Goal: Task Accomplishment & Management: Use online tool/utility

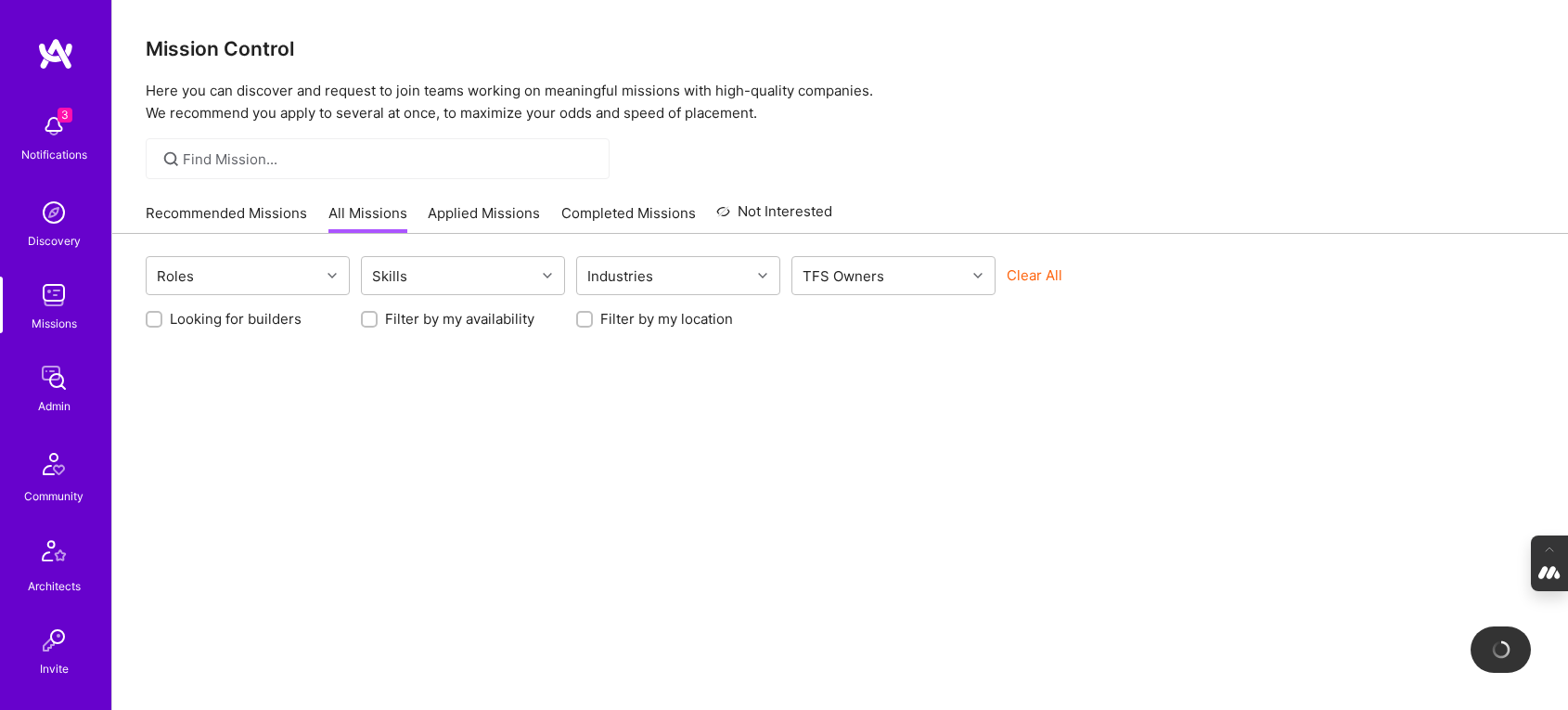
click at [824, 84] on p "Here you can discover and request to join teams working on meaningful missions …" at bounding box center [840, 102] width 1389 height 44
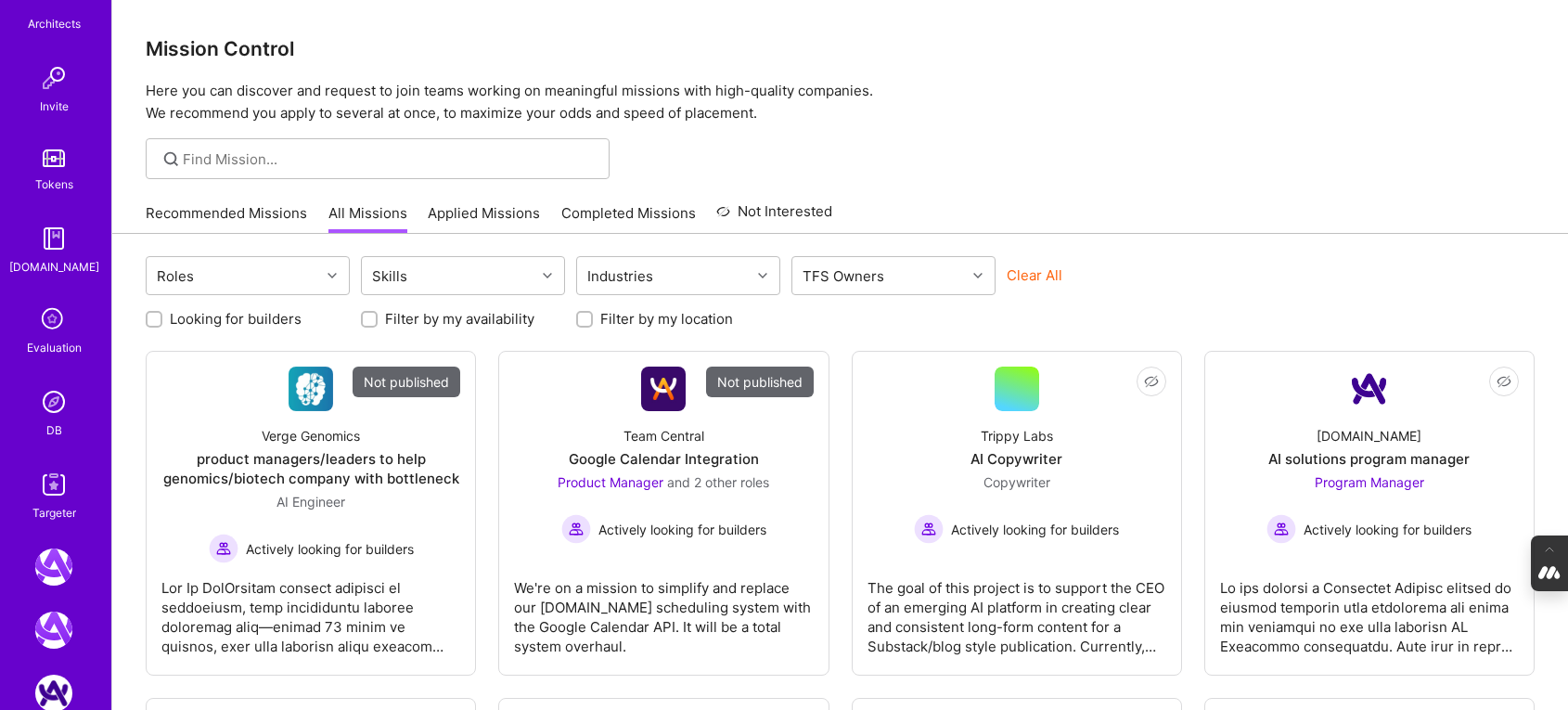
scroll to position [854, 0]
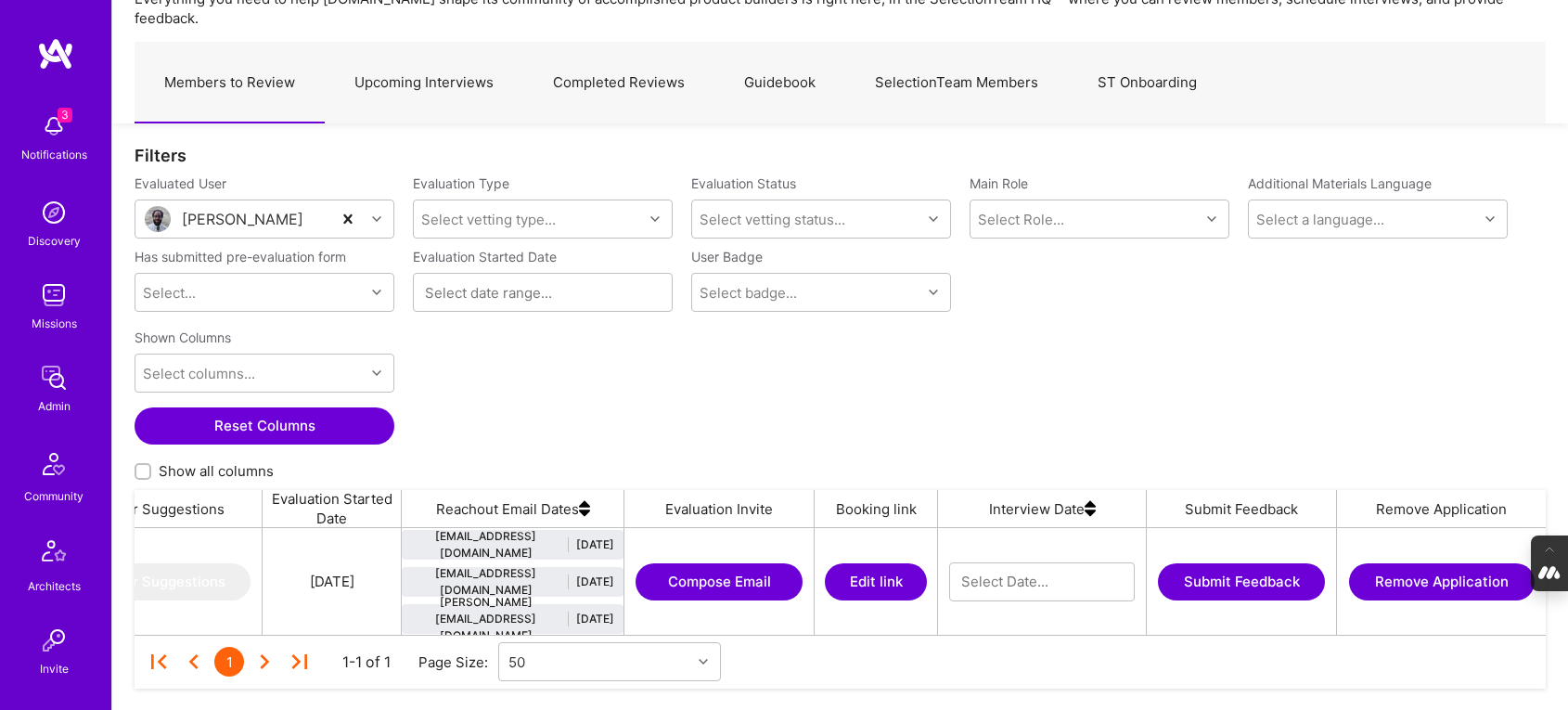
scroll to position [0, 1756]
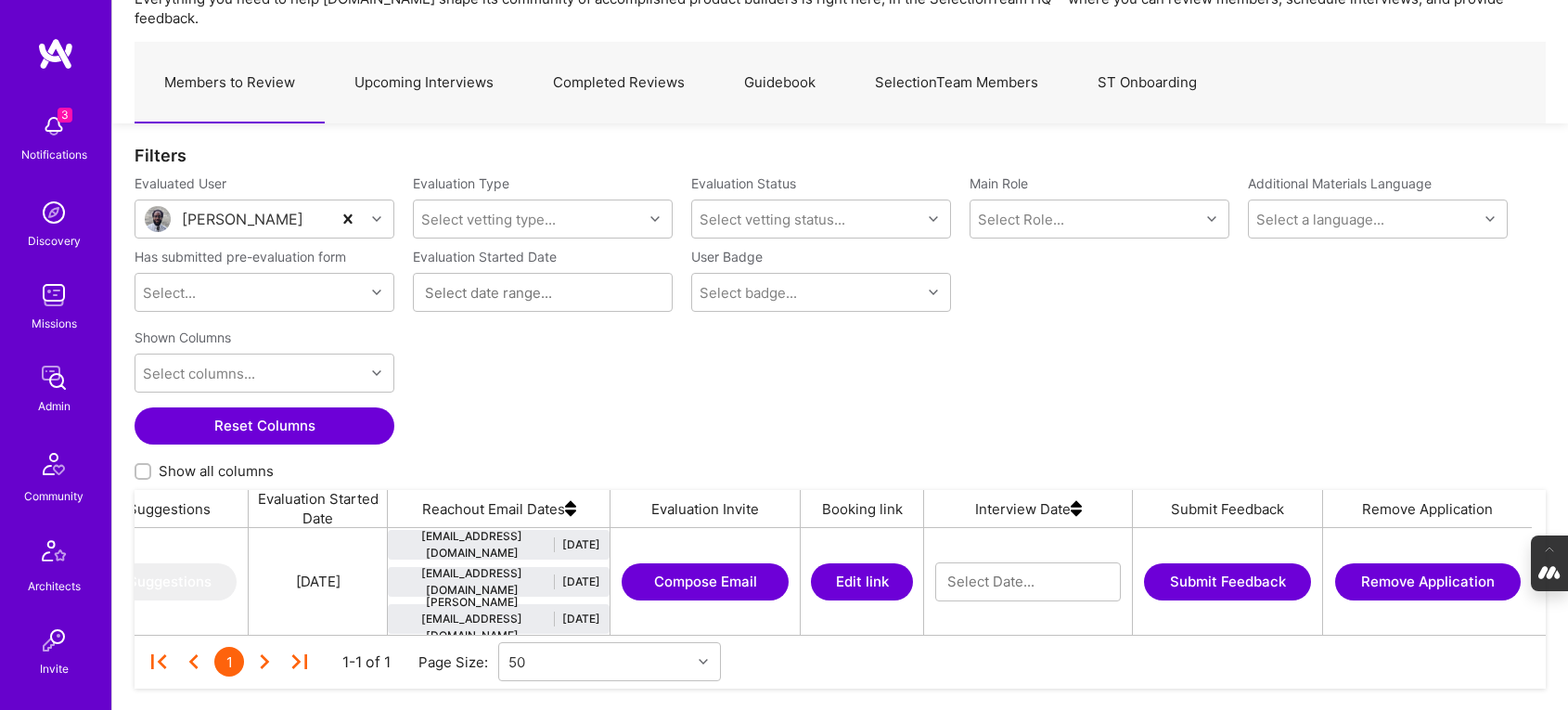
click at [867, 563] on button "Edit link" at bounding box center [862, 582] width 102 height 37
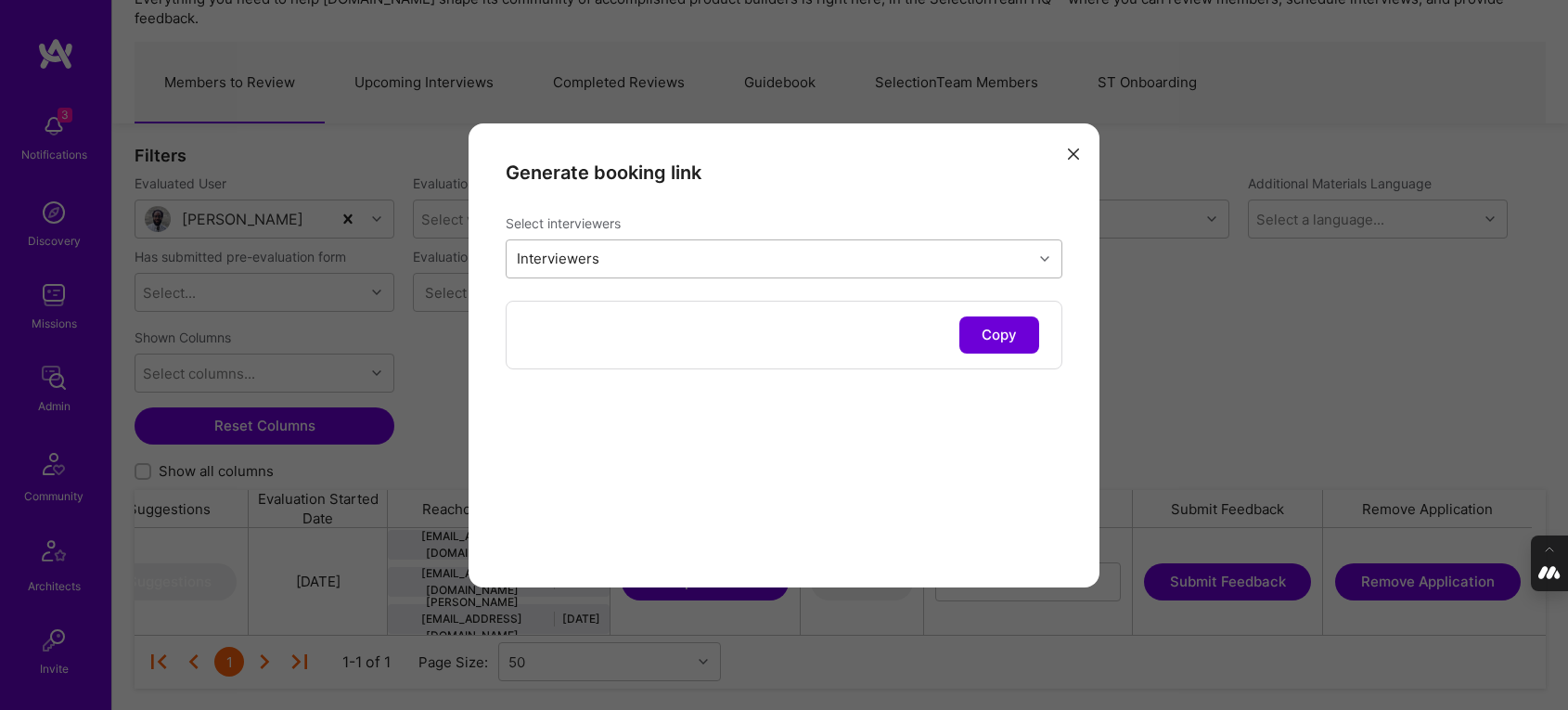
click at [648, 256] on div "Interviewers" at bounding box center [770, 259] width 526 height 37
type input "luis"
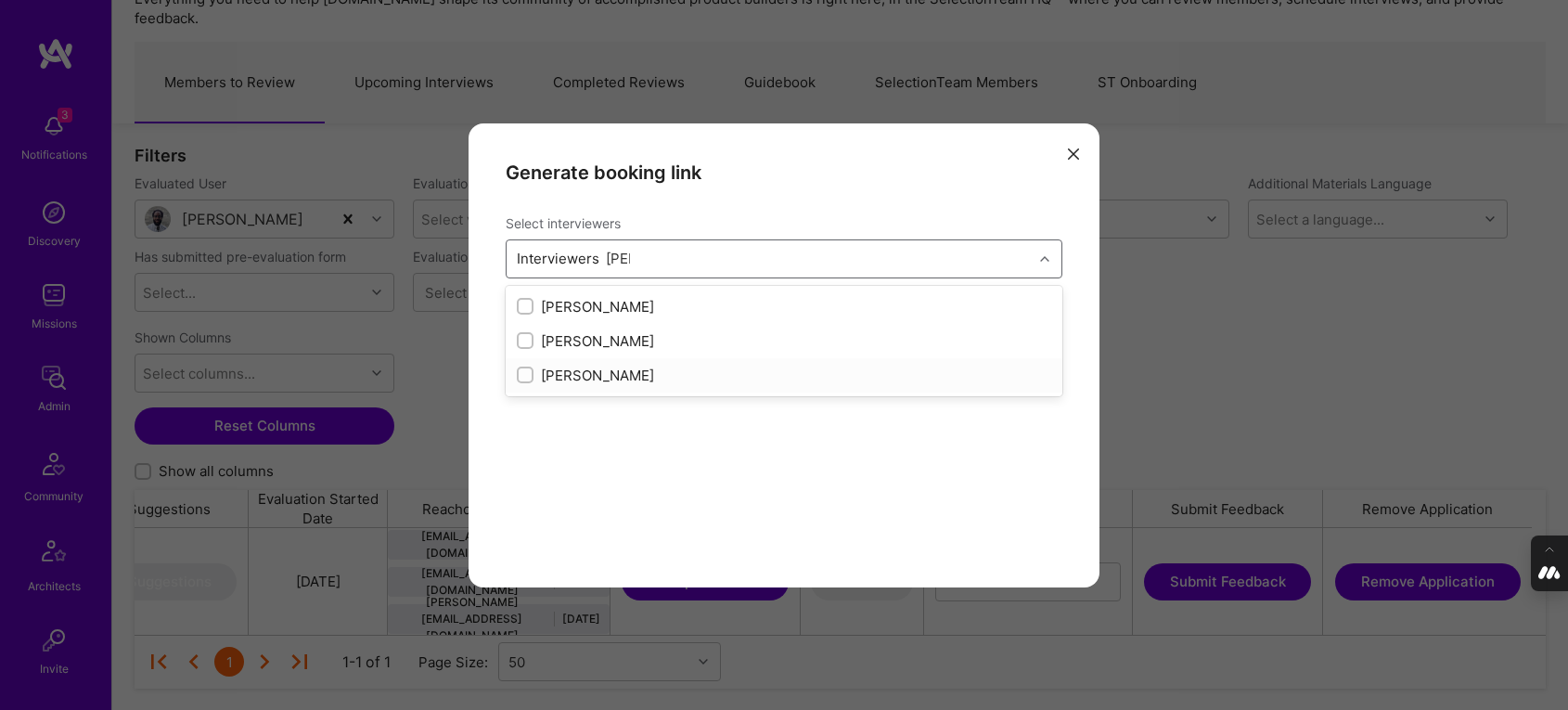
click at [525, 370] on input "modal" at bounding box center [526, 376] width 13 height 13
checkbox input "true"
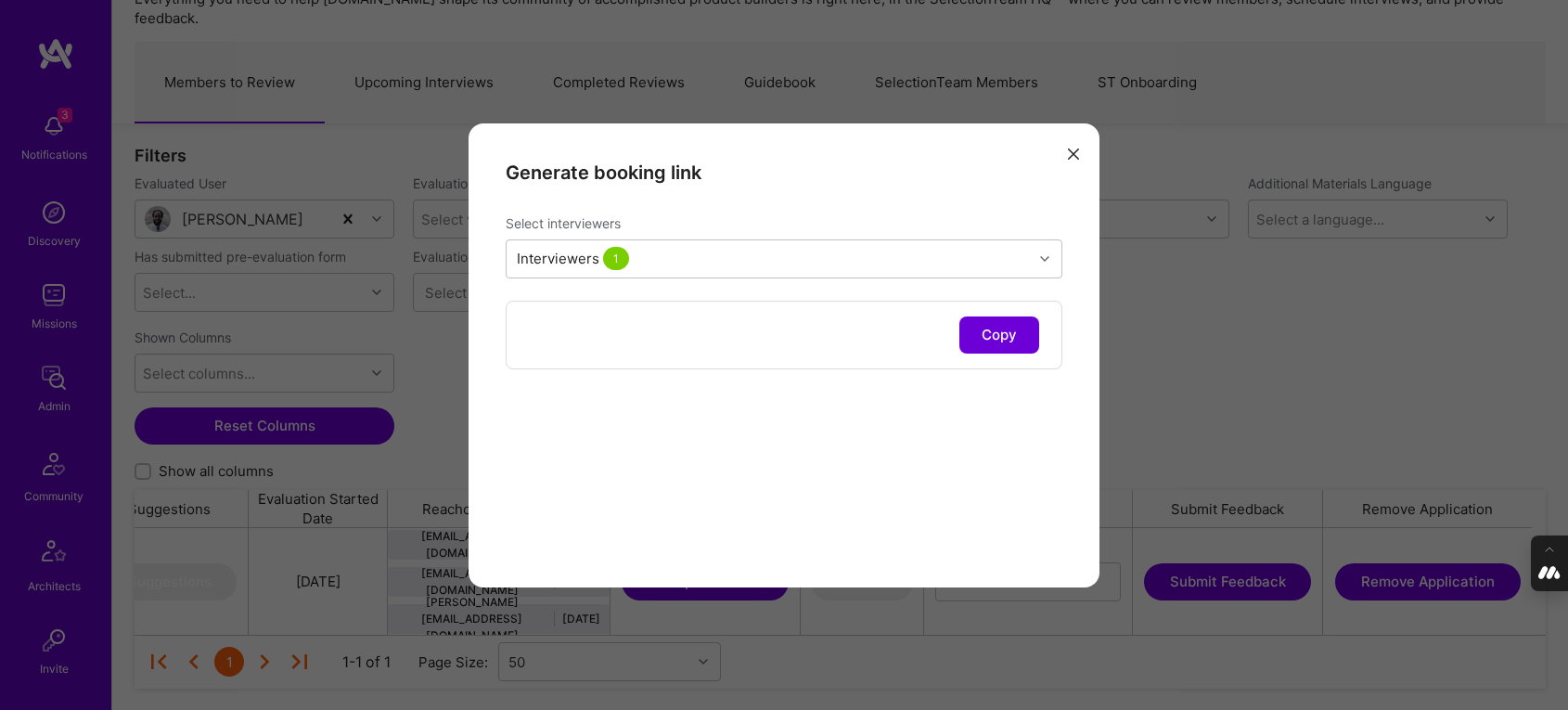
click at [579, 476] on div "Generate booking link Select interviewers Interviewers 1 Copy" at bounding box center [784, 355] width 631 height 465
click at [689, 248] on div "Interviewers 1" at bounding box center [770, 259] width 526 height 37
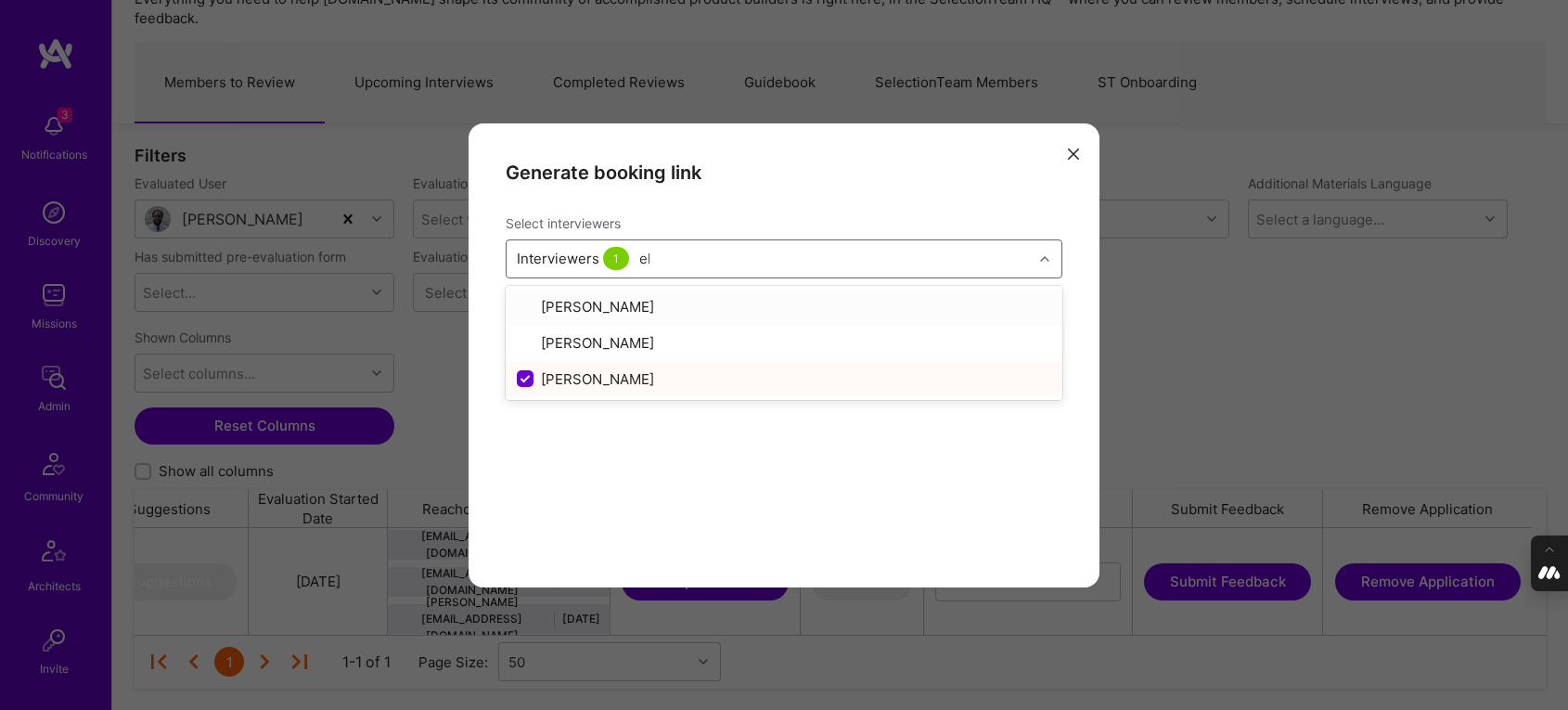
type input "elo"
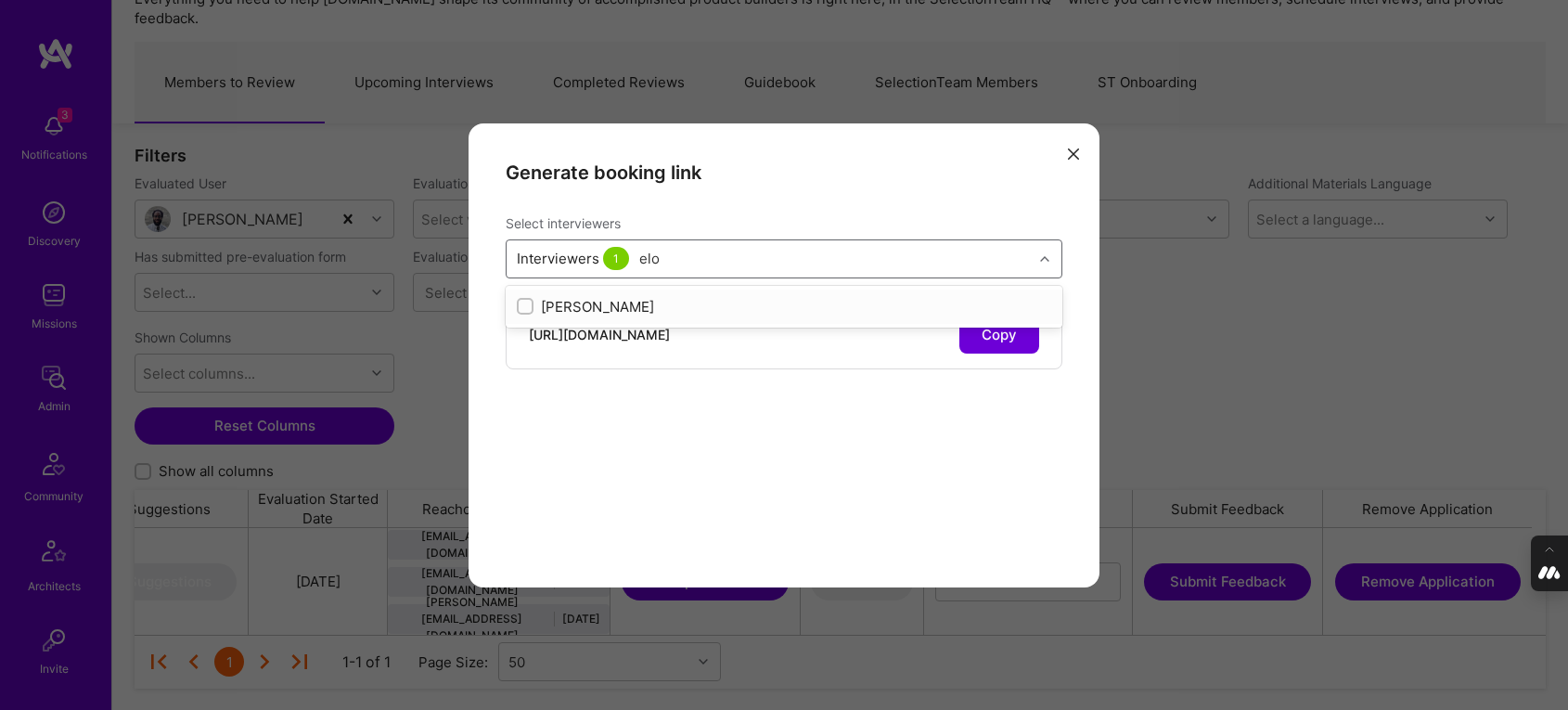
click at [525, 302] on input "modal" at bounding box center [526, 306] width 13 height 13
checkbox input "true"
click at [669, 521] on div "Generate booking link Select interviewers option Elon Salfati, selected. option…" at bounding box center [784, 355] width 631 height 465
click at [1012, 331] on button "Copy" at bounding box center [999, 335] width 80 height 37
click at [1082, 153] on button "modal" at bounding box center [1074, 154] width 22 height 31
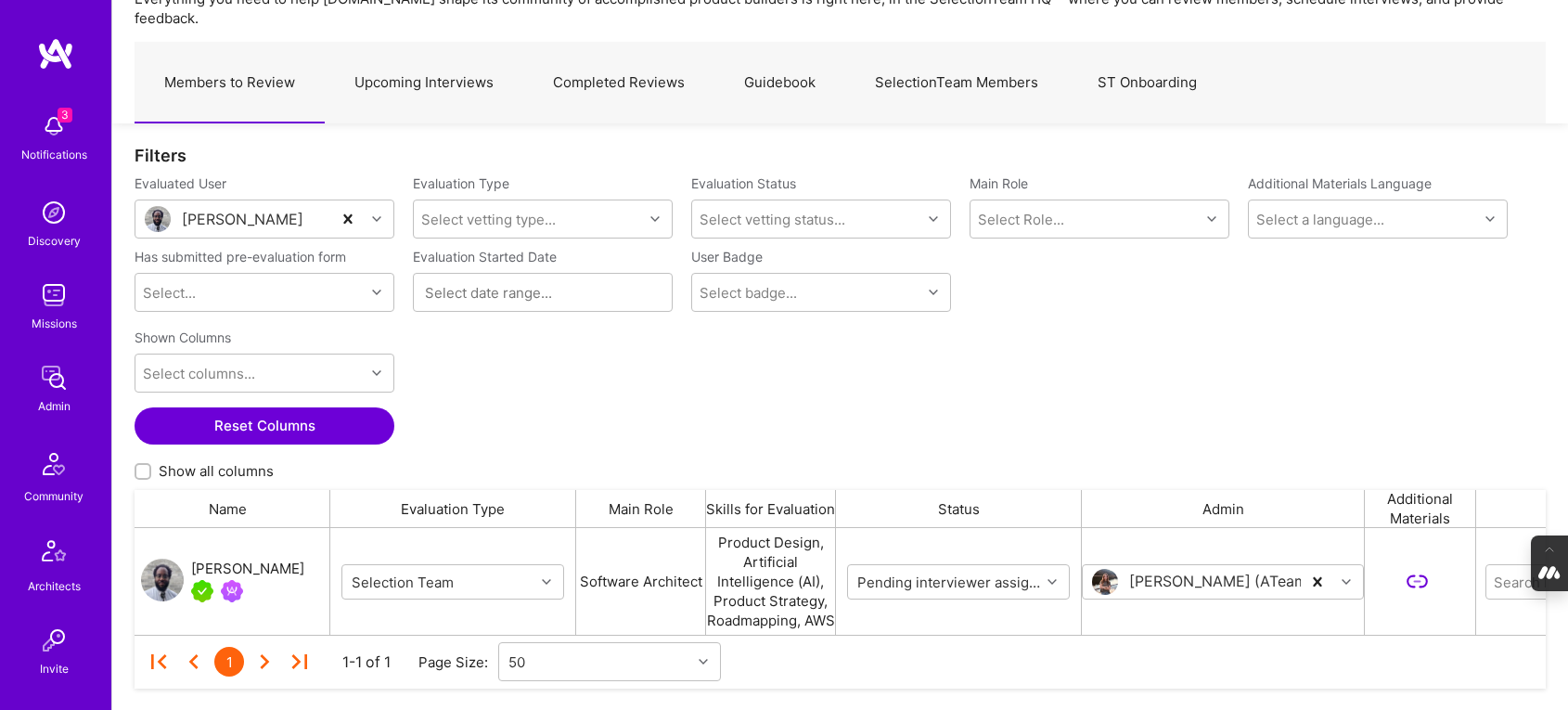
scroll to position [0, 0]
click at [226, 558] on div "[PERSON_NAME]" at bounding box center [256, 569] width 113 height 22
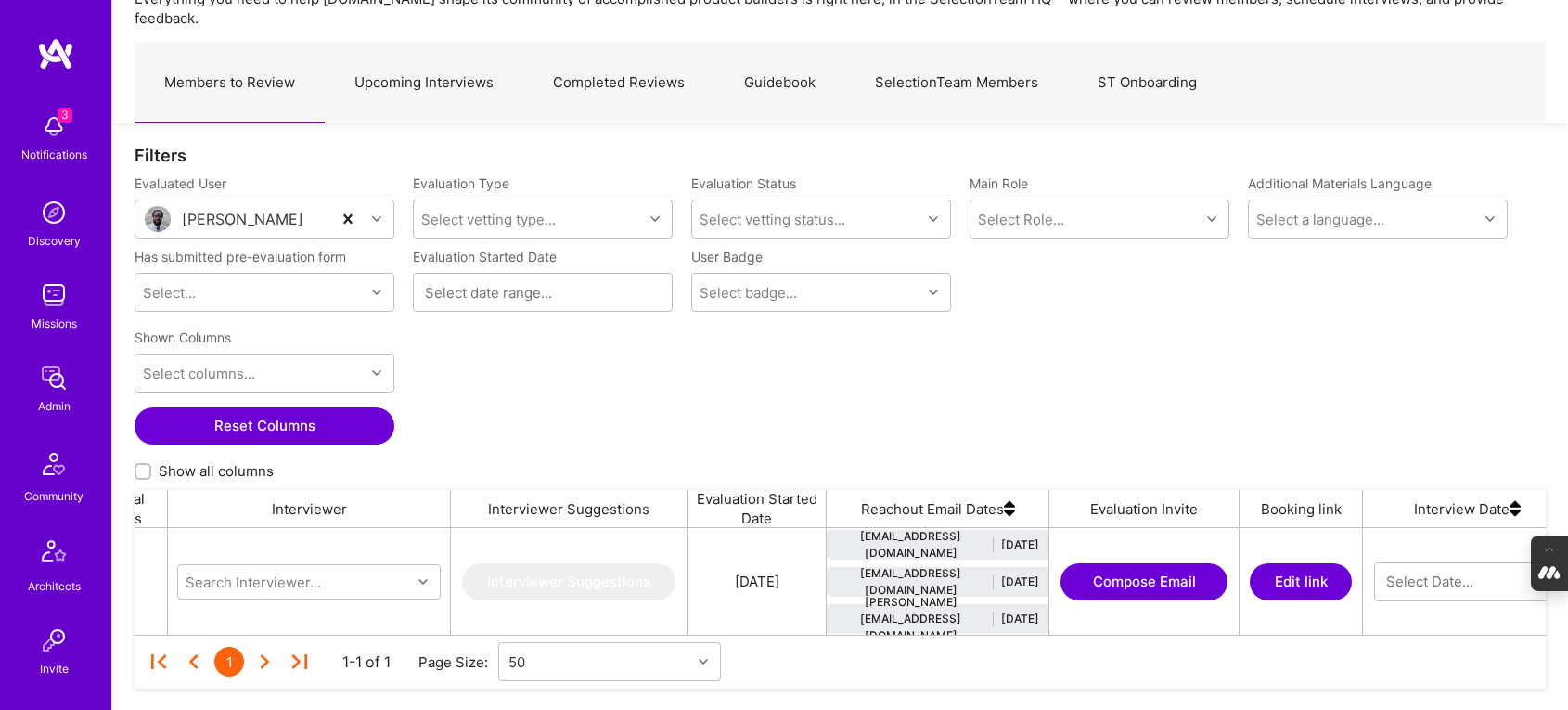
scroll to position [0, 1318]
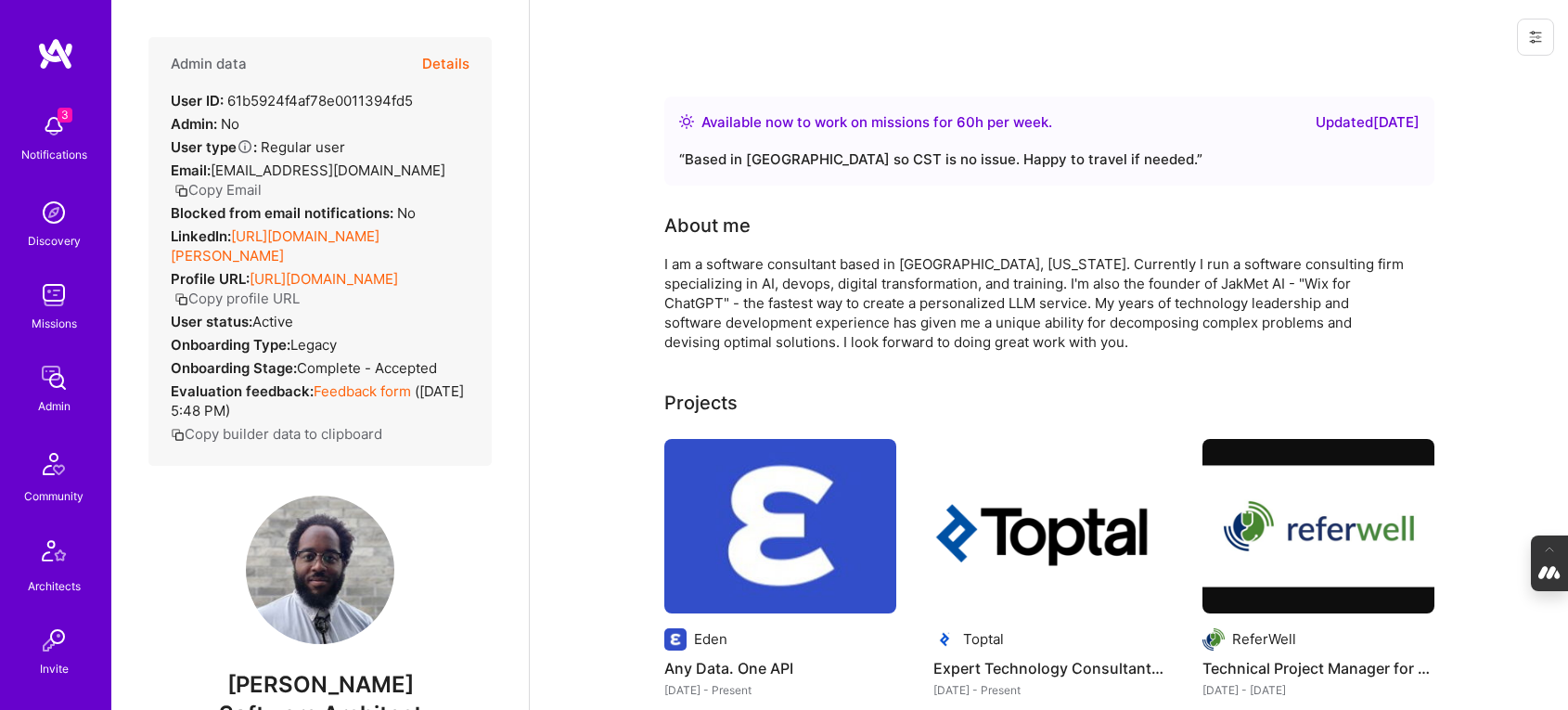
click at [1544, 26] on button at bounding box center [1536, 37] width 37 height 37
click at [1448, 82] on button "Login as [PERSON_NAME]" at bounding box center [1456, 79] width 196 height 47
